Goal: Navigation & Orientation: Find specific page/section

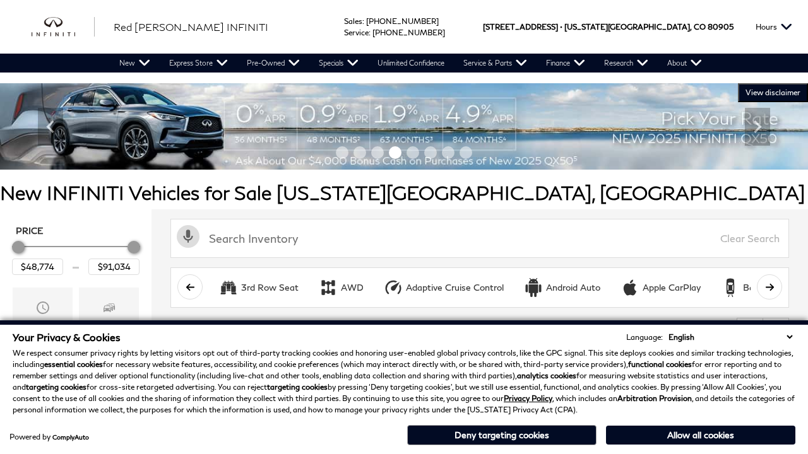
scroll to position [592, 0]
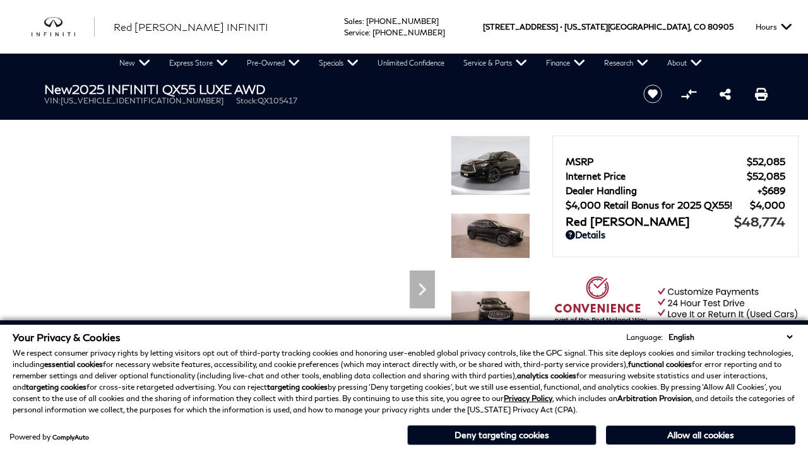
scroll to position [613, 0]
